Goal: Task Accomplishment & Management: Manage account settings

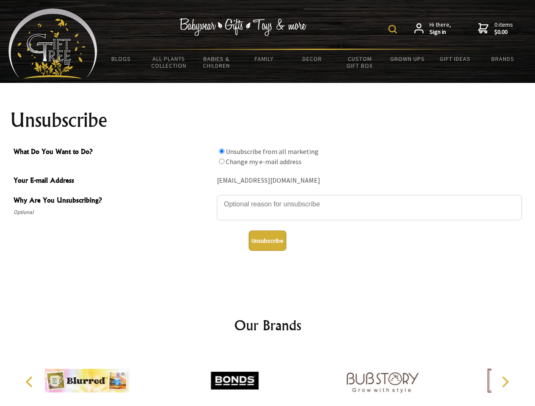
click at [394, 29] on img at bounding box center [392, 29] width 8 height 8
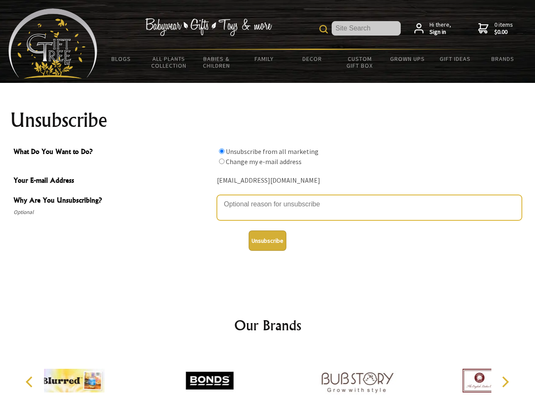
click at [268, 198] on textarea "Why Are You Unsubscribing?" at bounding box center [369, 207] width 305 height 25
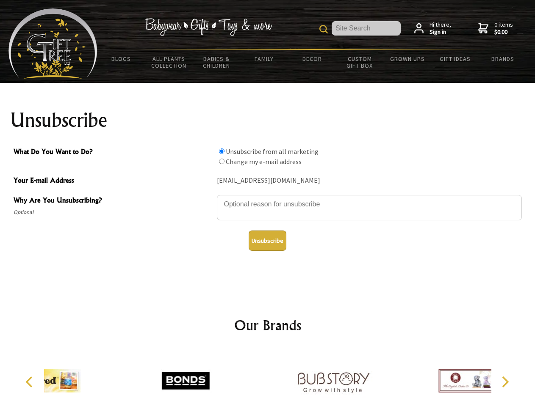
click at [221, 151] on input "What Do You Want to Do?" at bounding box center [222, 152] width 6 height 6
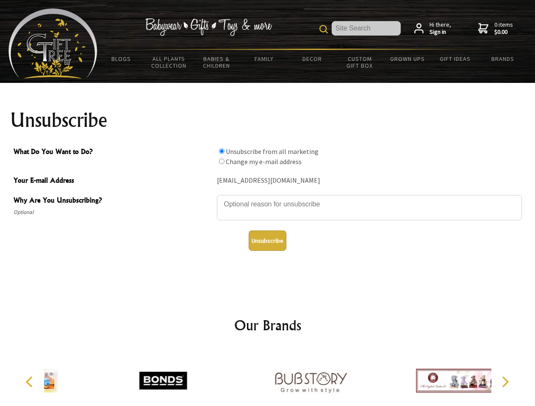
click at [221, 161] on input "What Do You Want to Do?" at bounding box center [222, 162] width 6 height 6
radio input "true"
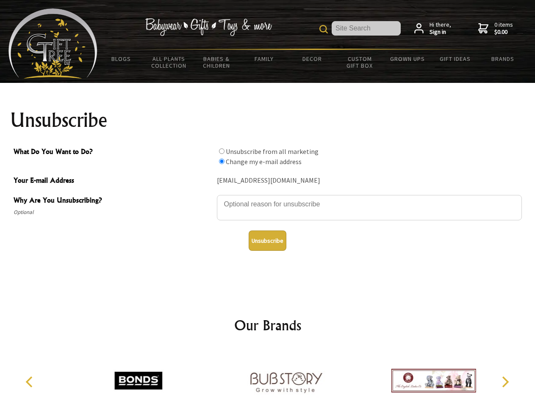
click at [267, 241] on button "Unsubscribe" at bounding box center [267, 241] width 38 height 20
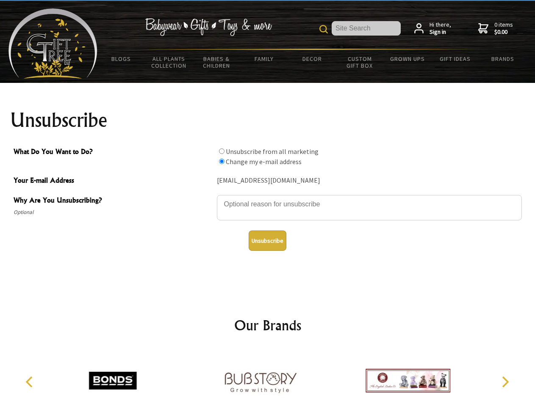
click at [30, 382] on icon "Previous" at bounding box center [30, 382] width 11 height 11
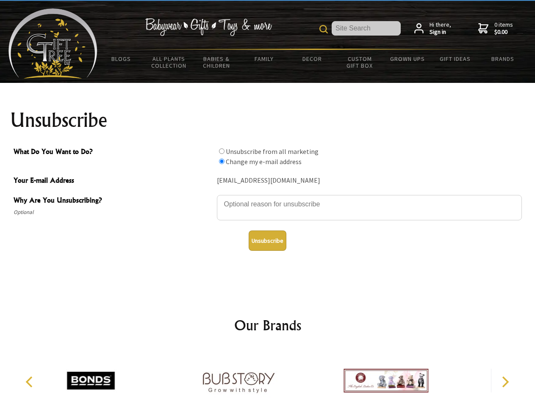
click at [505, 382] on icon "Next" at bounding box center [504, 382] width 11 height 11
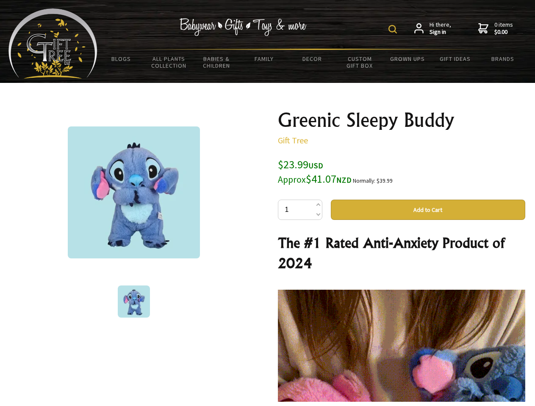
click at [394, 29] on img at bounding box center [392, 29] width 8 height 8
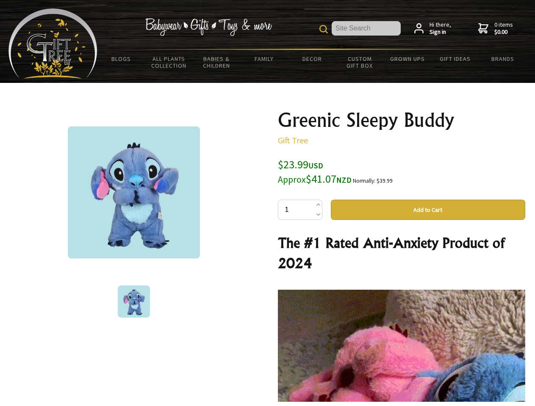
click at [134, 193] on img at bounding box center [134, 193] width 132 height 132
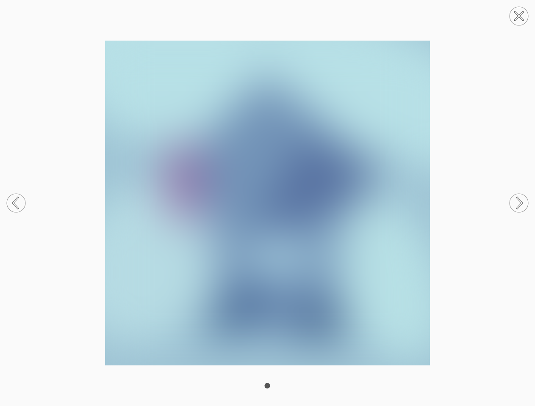
click at [428, 210] on img at bounding box center [267, 203] width 535 height 325
